Goal: Find contact information: Find contact information

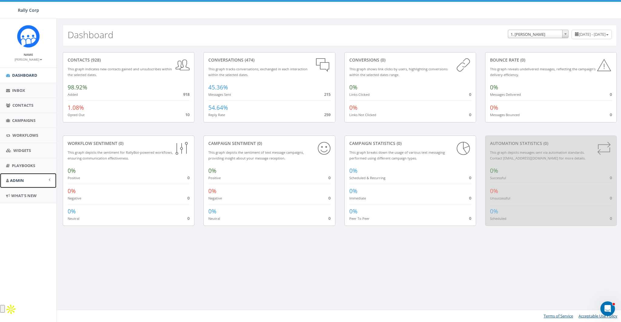
click at [32, 177] on link "Admin" at bounding box center [28, 180] width 56 height 15
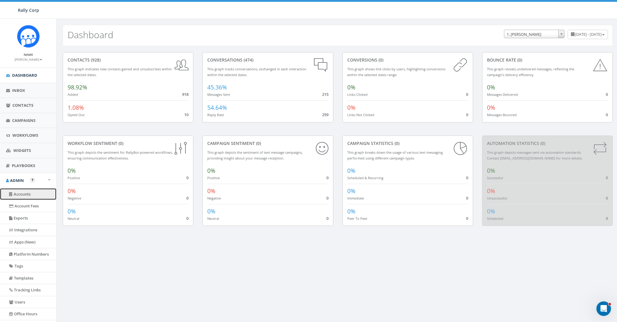
click at [26, 191] on link "Accounts" at bounding box center [28, 194] width 56 height 12
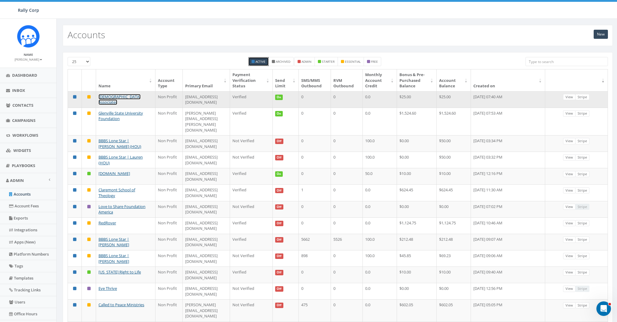
click at [115, 97] on link "[DEMOGRAPHIC_DATA] Associates" at bounding box center [120, 99] width 42 height 11
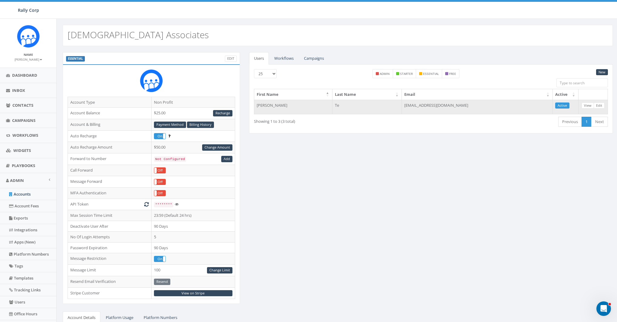
click at [424, 106] on td "[EMAIL_ADDRESS][DOMAIN_NAME]" at bounding box center [477, 107] width 151 height 15
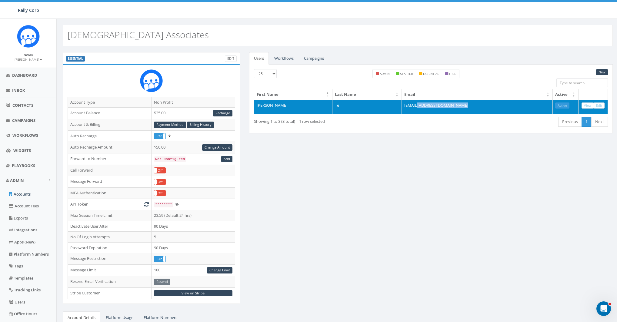
click at [424, 106] on td "[EMAIL_ADDRESS][DOMAIN_NAME]" at bounding box center [477, 107] width 151 height 15
copy table "First Name Last Name Email Active [PERSON_NAME]"
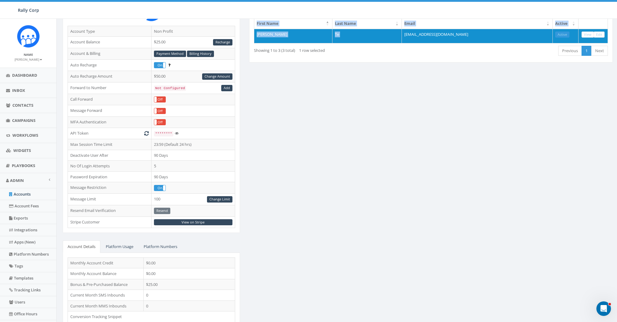
scroll to position [99, 0]
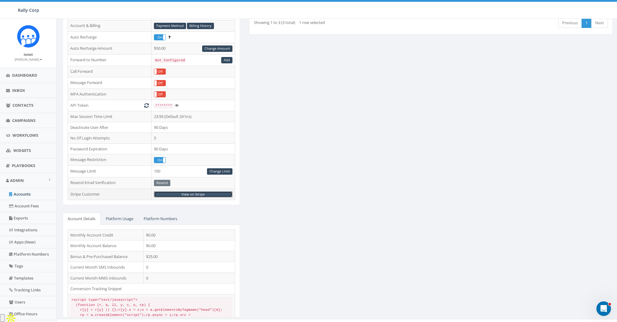
click at [199, 192] on link "View on Stripe" at bounding box center [193, 194] width 79 height 6
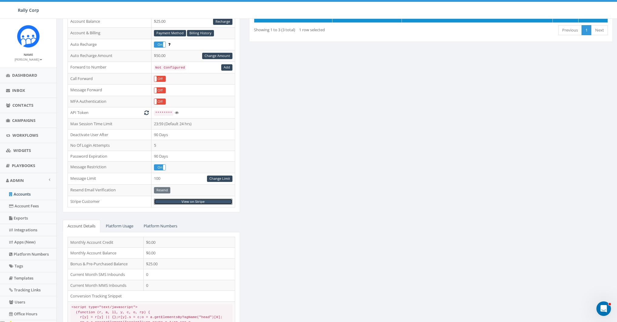
scroll to position [0, 0]
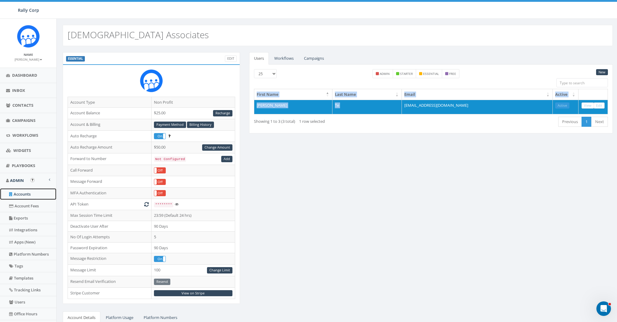
click at [24, 189] on link "Accounts" at bounding box center [28, 194] width 56 height 12
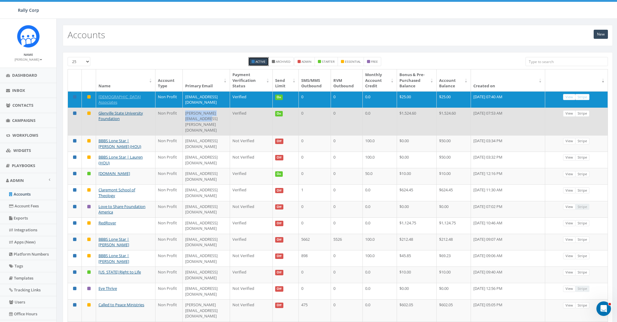
drag, startPoint x: 175, startPoint y: 113, endPoint x: 229, endPoint y: 113, distance: 54.0
click at [229, 113] on td "erica.posey@glenville.edu" at bounding box center [206, 122] width 47 height 28
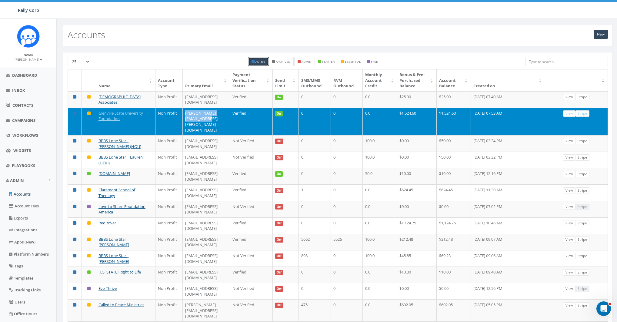
copy td "erica.posey@glenville.edu"
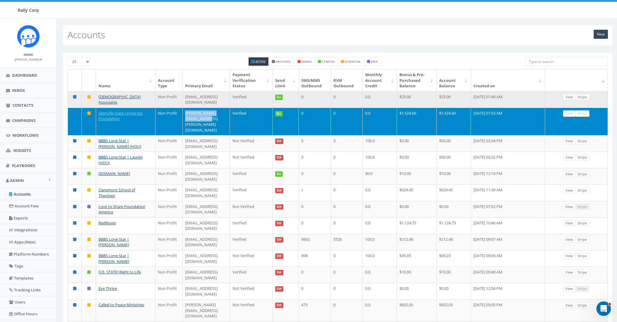
drag, startPoint x: 174, startPoint y: 96, endPoint x: 239, endPoint y: 95, distance: 65.2
click at [230, 95] on td "[EMAIL_ADDRESS][DOMAIN_NAME]" at bounding box center [206, 99] width 47 height 16
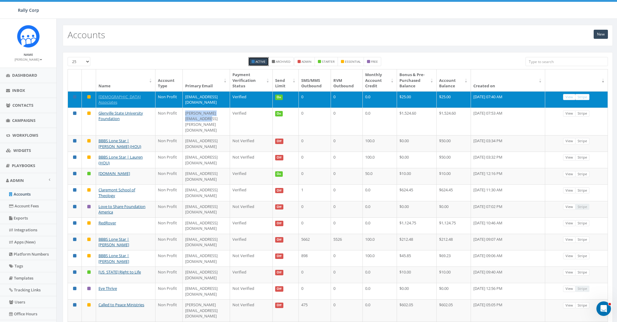
copy td "[EMAIL_ADDRESS][DOMAIN_NAME]"
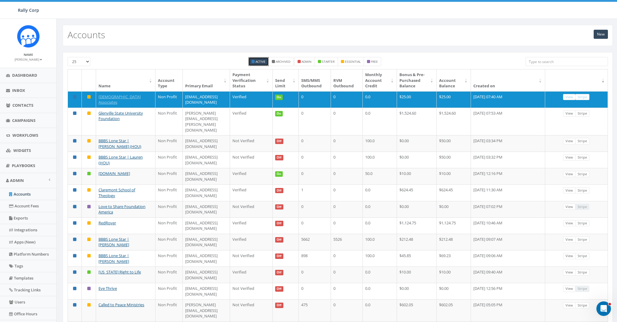
click at [146, 43] on div "New Accounts" at bounding box center [338, 35] width 550 height 21
click at [183, 42] on div "New Accounts" at bounding box center [338, 35] width 550 height 21
